Goal: Complete application form

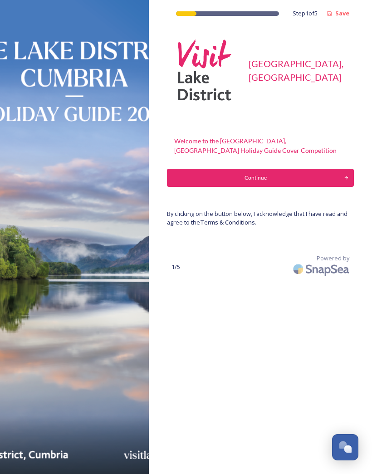
click at [250, 177] on div "Continue" at bounding box center [255, 178] width 167 height 8
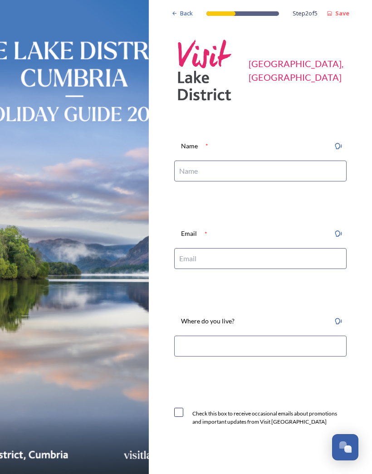
click at [195, 169] on input at bounding box center [260, 171] width 172 height 21
click at [195, 173] on input at bounding box center [260, 171] width 172 height 21
type input "[PERSON_NAME]"
click at [191, 261] on input at bounding box center [260, 258] width 172 height 21
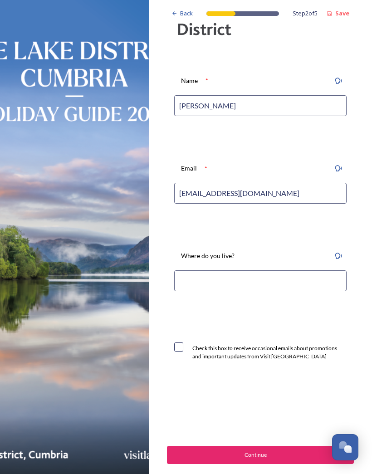
scroll to position [65, 0]
type input "[EMAIL_ADDRESS][DOMAIN_NAME]"
click at [193, 279] on input at bounding box center [260, 281] width 172 height 21
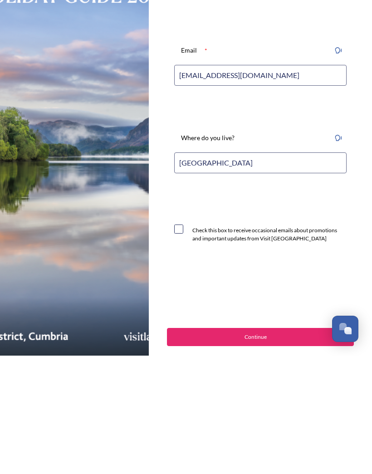
type input "[GEOGRAPHIC_DATA]"
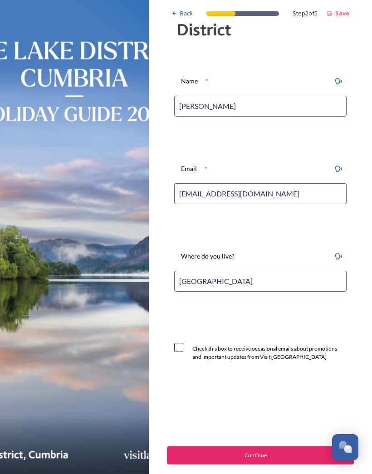
click at [272, 452] on div "Continue" at bounding box center [255, 455] width 167 height 8
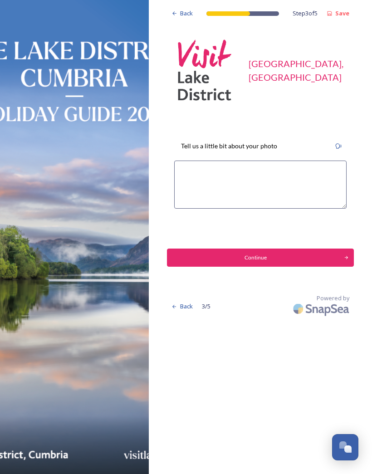
click at [194, 167] on textarea at bounding box center [260, 185] width 172 height 48
type textarea "A quiet corner of [GEOGRAPHIC_DATA] in July"
click at [269, 256] on div "Continue" at bounding box center [255, 258] width 167 height 8
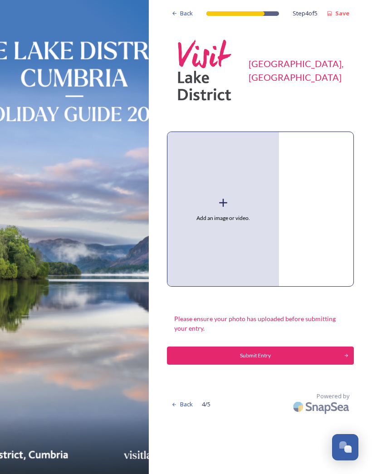
click at [232, 204] on div "Add an image or video." at bounding box center [223, 209] width 112 height 154
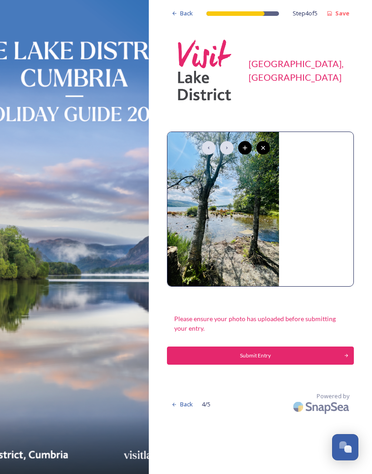
click at [274, 353] on div "Submit Entry" at bounding box center [255, 356] width 167 height 8
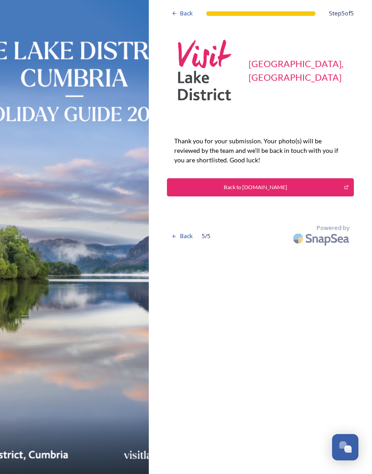
click at [285, 187] on div "Back to [DOMAIN_NAME]" at bounding box center [255, 187] width 167 height 8
